Goal: Transaction & Acquisition: Purchase product/service

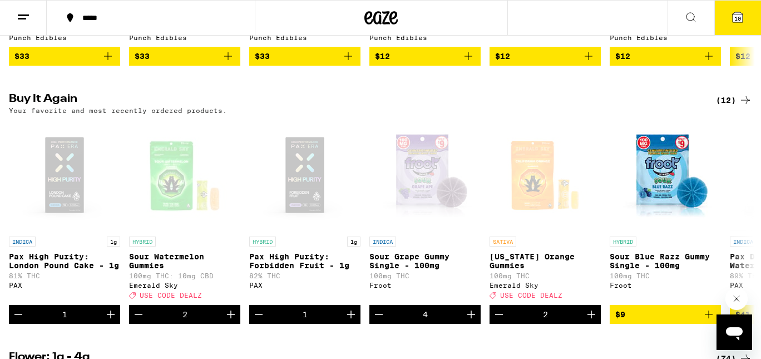
scroll to position [830, 0]
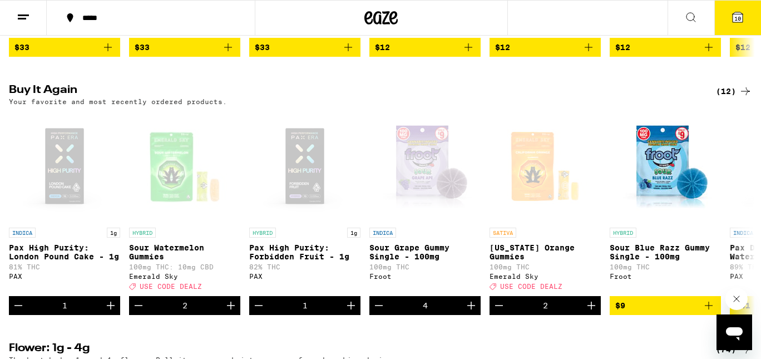
click at [727, 98] on div "(12)" at bounding box center [734, 91] width 36 height 13
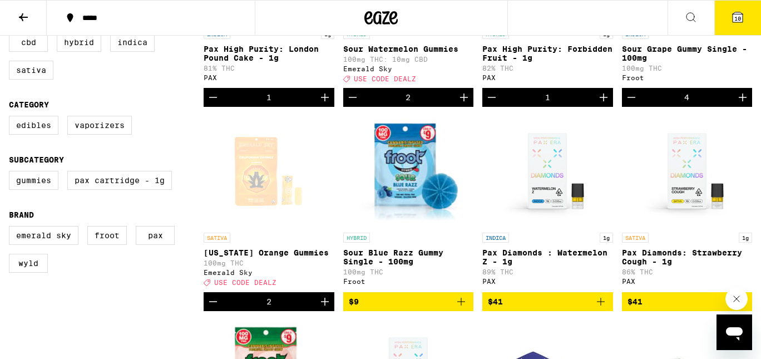
scroll to position [244, 0]
